Goal: Task Accomplishment & Management: Use online tool/utility

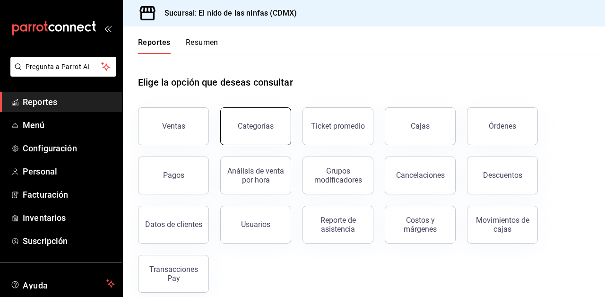
click at [266, 119] on button "Categorías" at bounding box center [255, 126] width 71 height 38
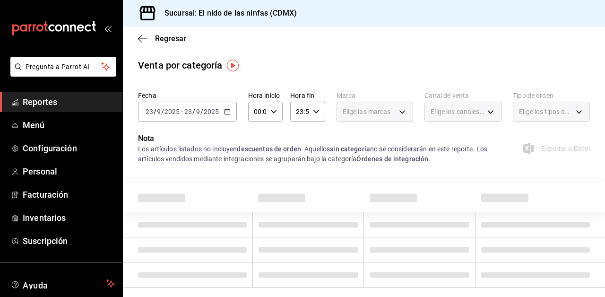
click at [226, 113] on icon "button" at bounding box center [227, 111] width 7 height 7
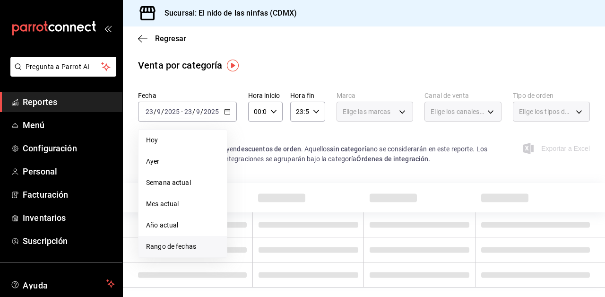
click at [163, 245] on span "Rango de fechas" at bounding box center [182, 247] width 73 height 10
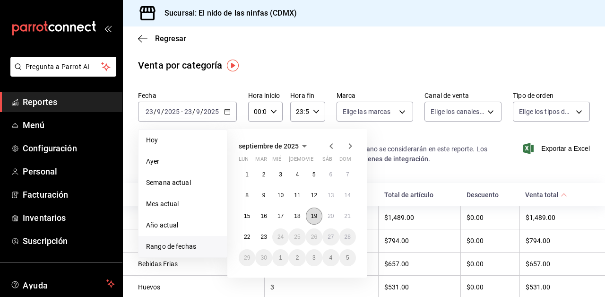
click at [313, 217] on abbr "19" at bounding box center [314, 216] width 6 height 7
click at [347, 221] on button "21" at bounding box center [347, 216] width 17 height 17
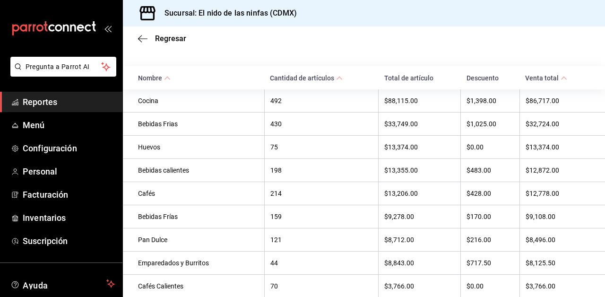
scroll to position [120, 0]
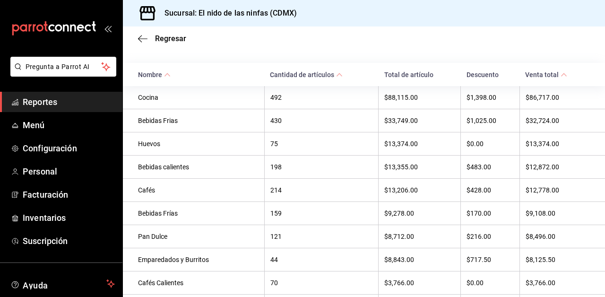
click at [298, 103] on th "492" at bounding box center [321, 97] width 114 height 23
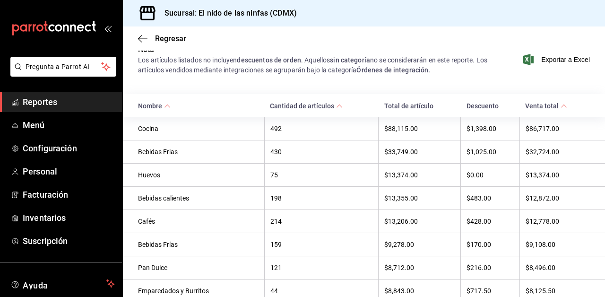
scroll to position [78, 0]
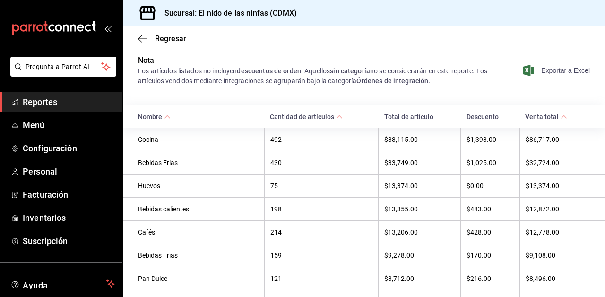
click at [557, 68] on span "Exportar a Excel" at bounding box center [557, 70] width 65 height 11
